Goal: Check status

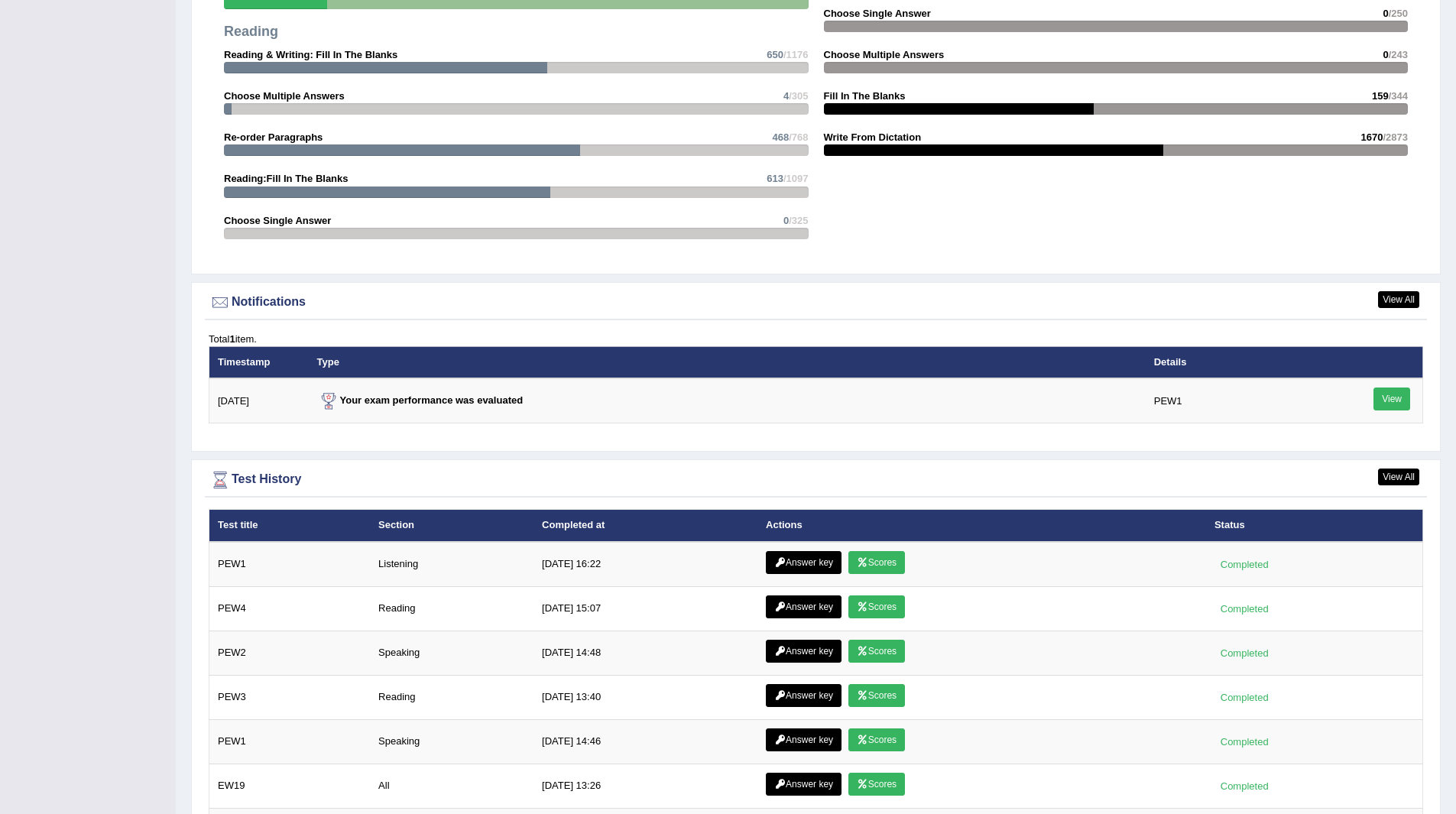
scroll to position [1605, 0]
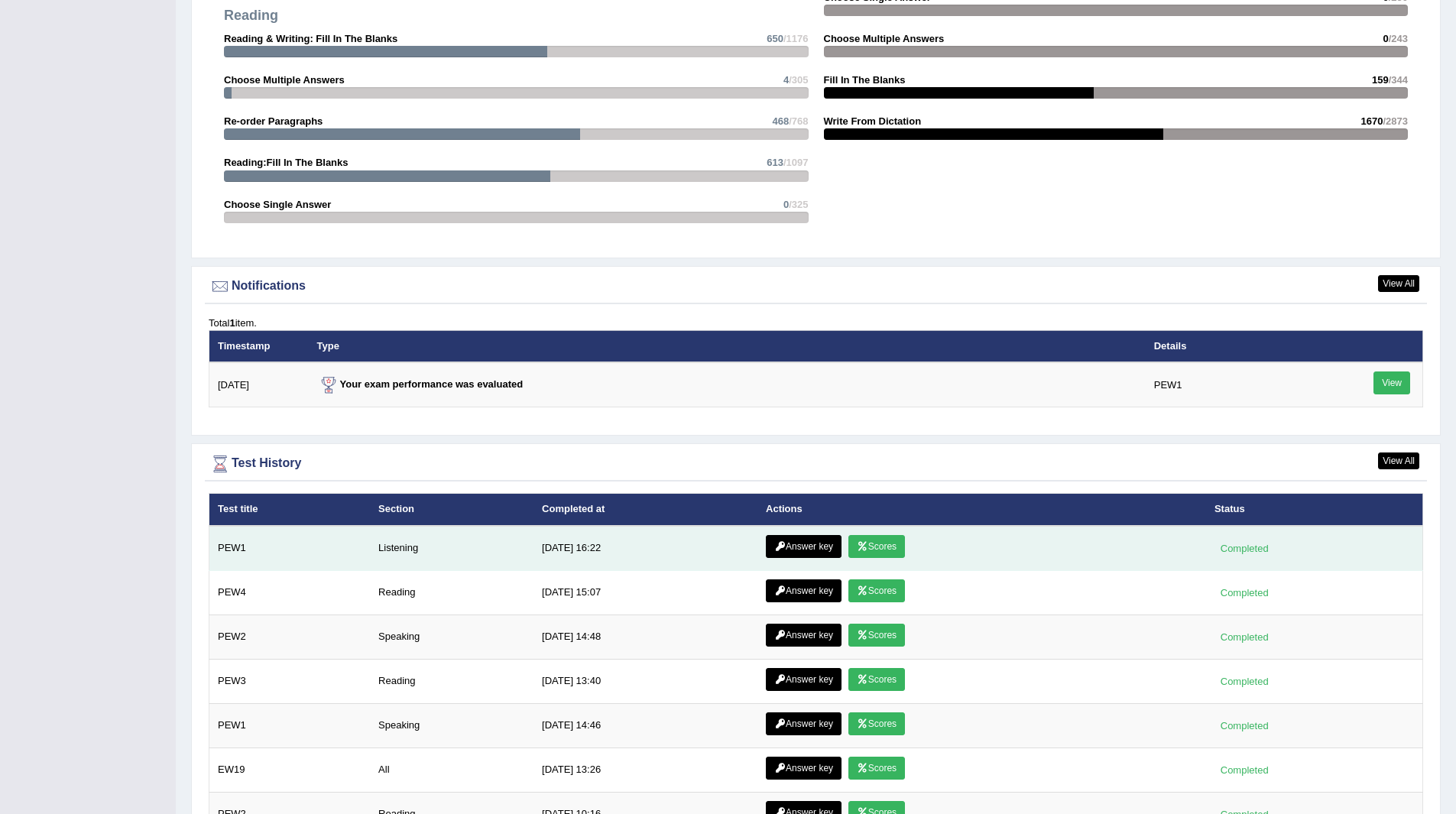
click at [791, 543] on link "Answer key" at bounding box center [804, 546] width 76 height 23
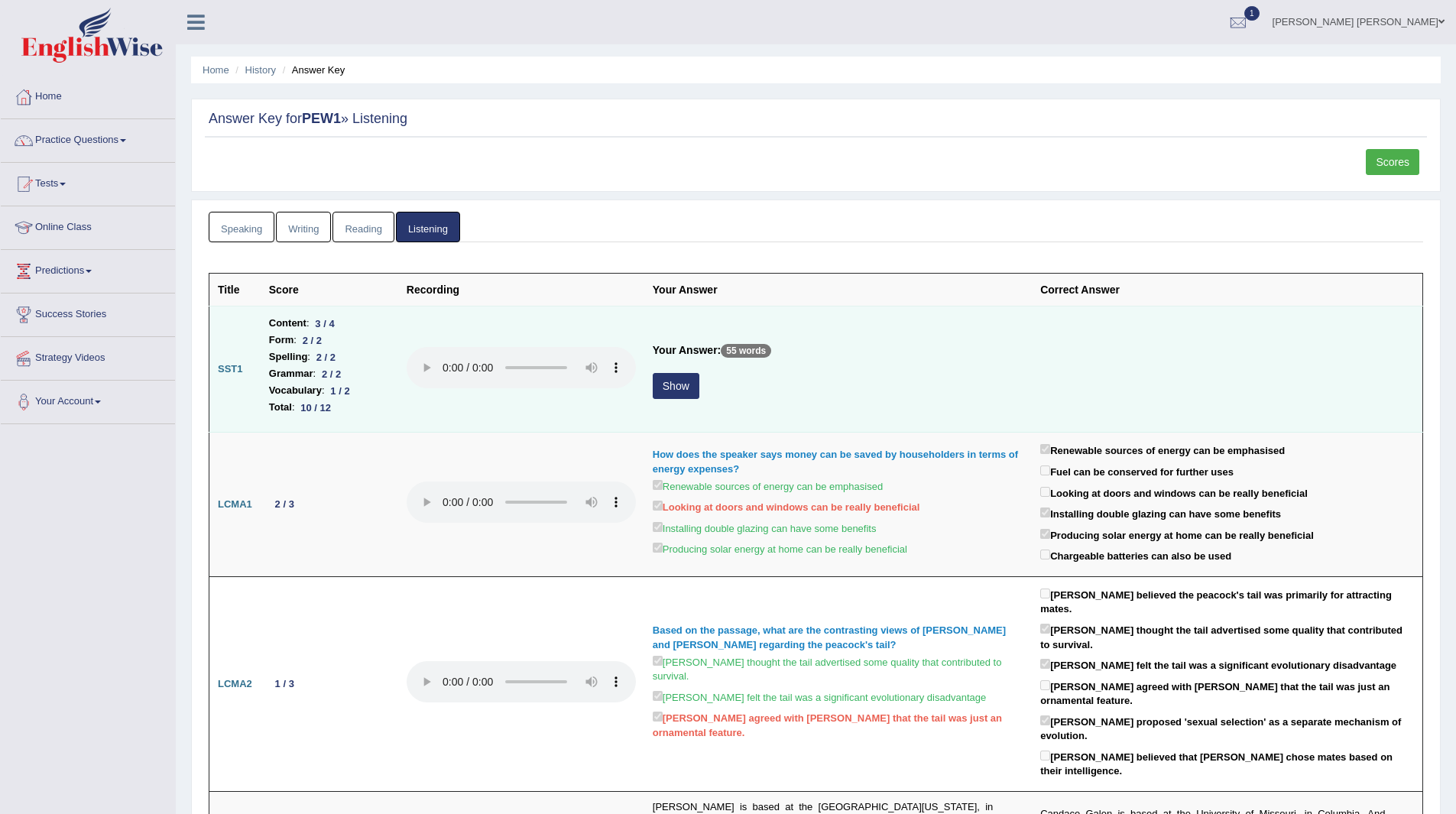
click at [676, 386] on button "Show" at bounding box center [676, 386] width 46 height 26
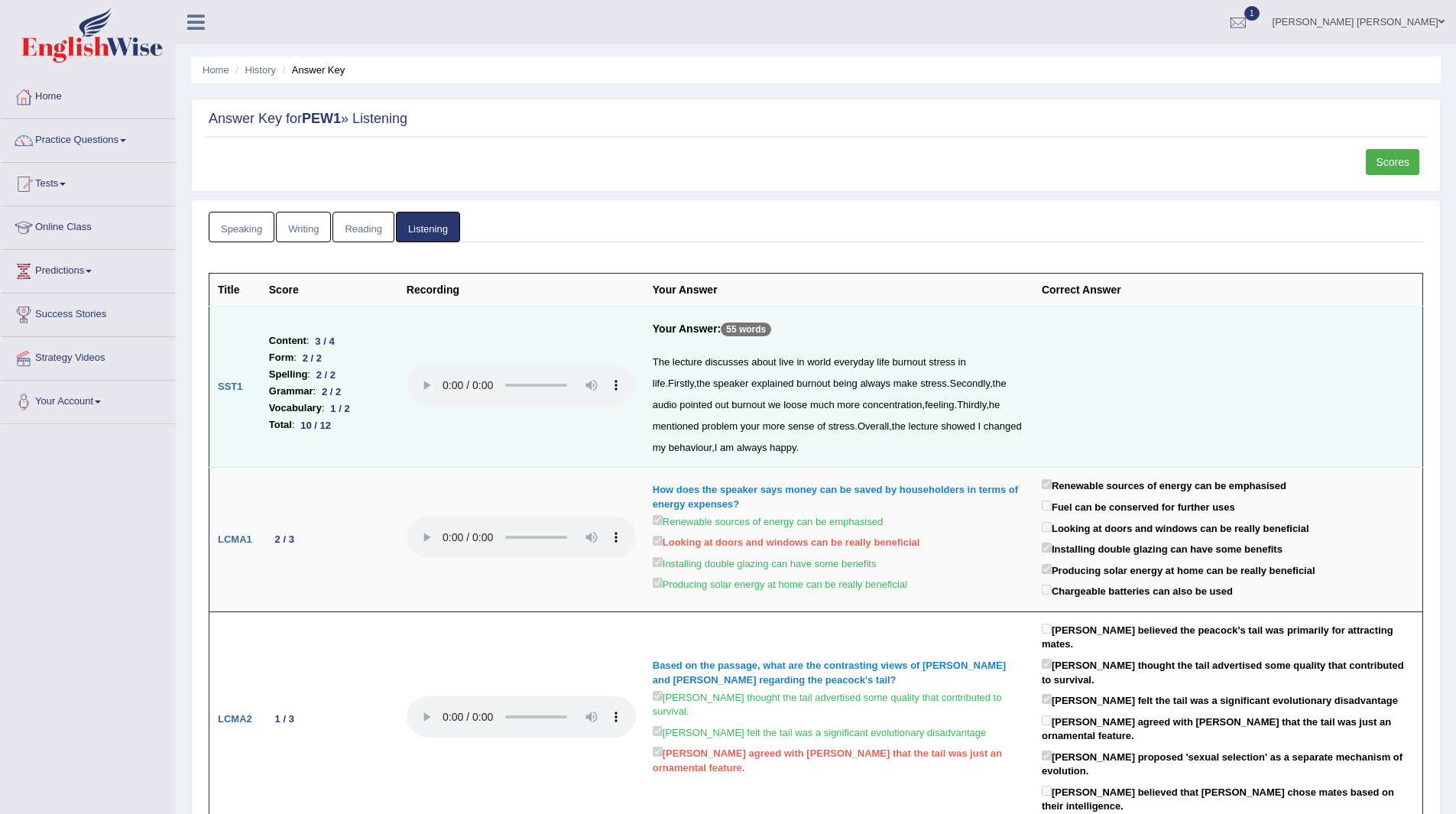
click at [1401, 162] on link "Scores" at bounding box center [1392, 161] width 53 height 26
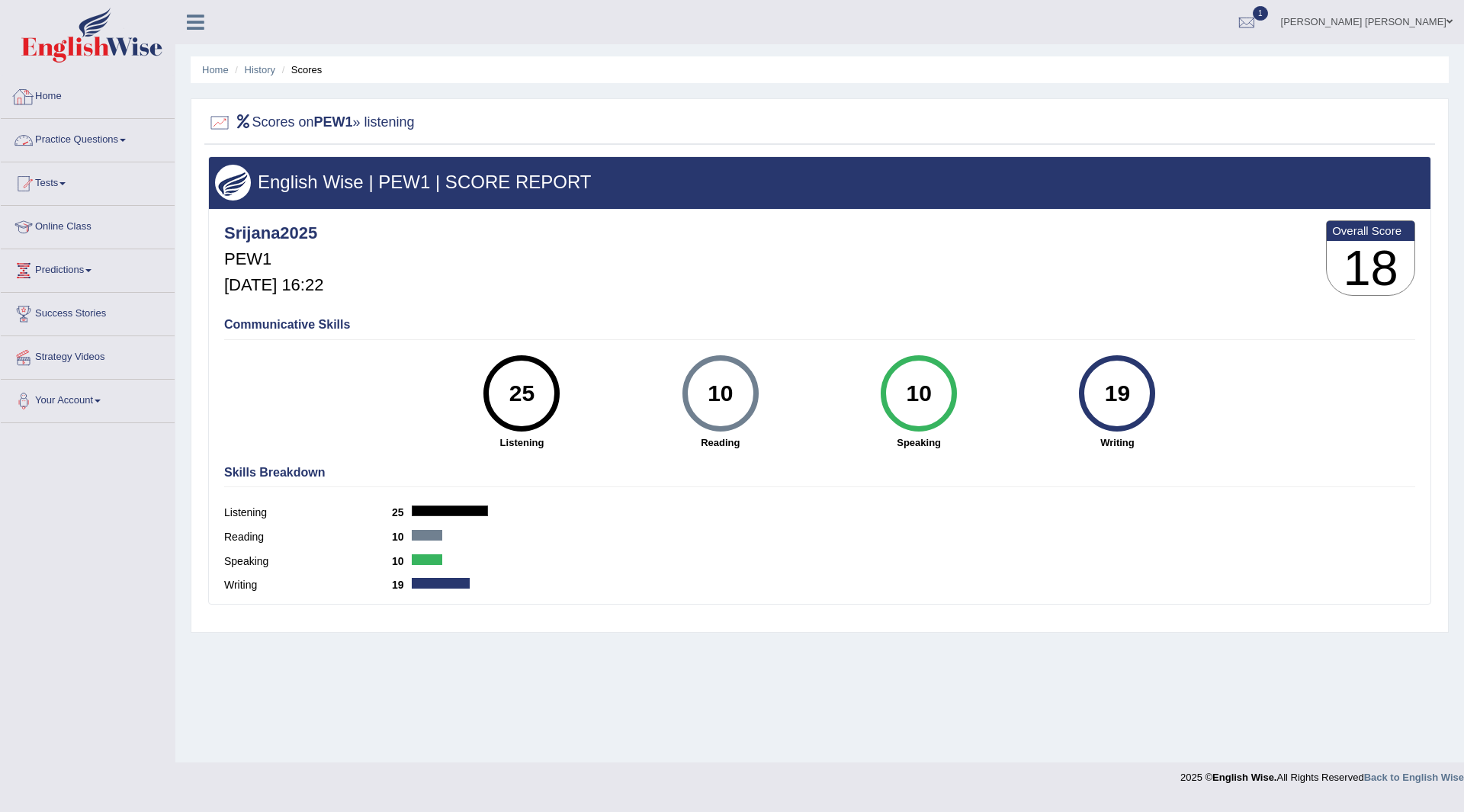
click at [50, 95] on link "Home" at bounding box center [88, 94] width 174 height 38
